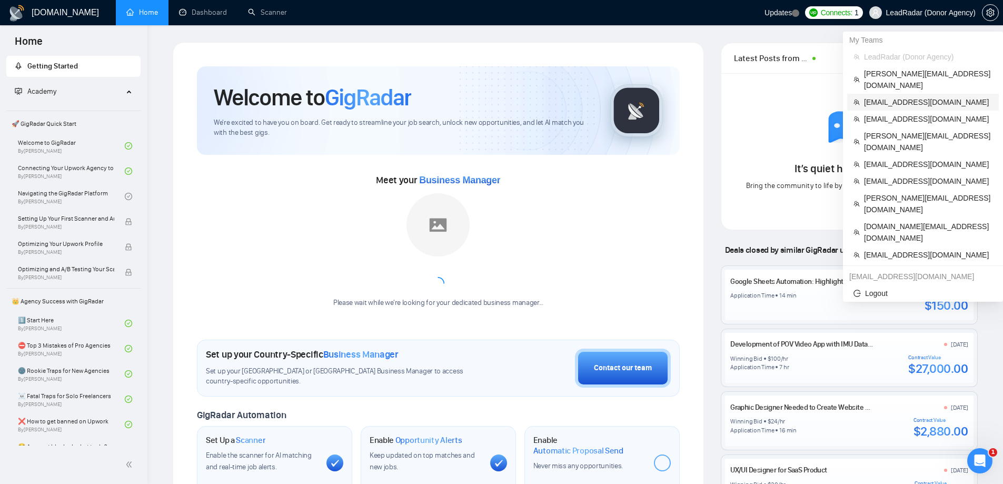
click at [899, 96] on span "[EMAIL_ADDRESS][DOMAIN_NAME]" at bounding box center [928, 102] width 129 height 12
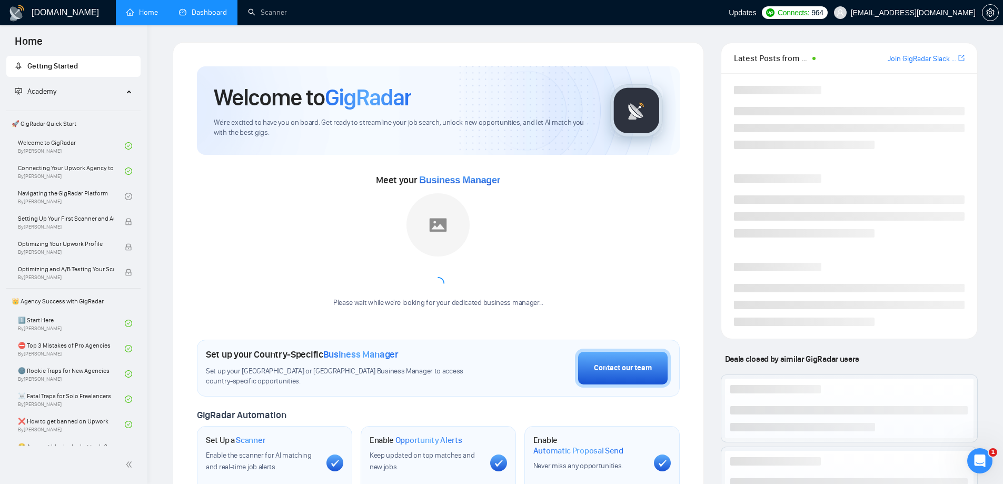
click at [207, 17] on link "Dashboard" at bounding box center [203, 12] width 48 height 9
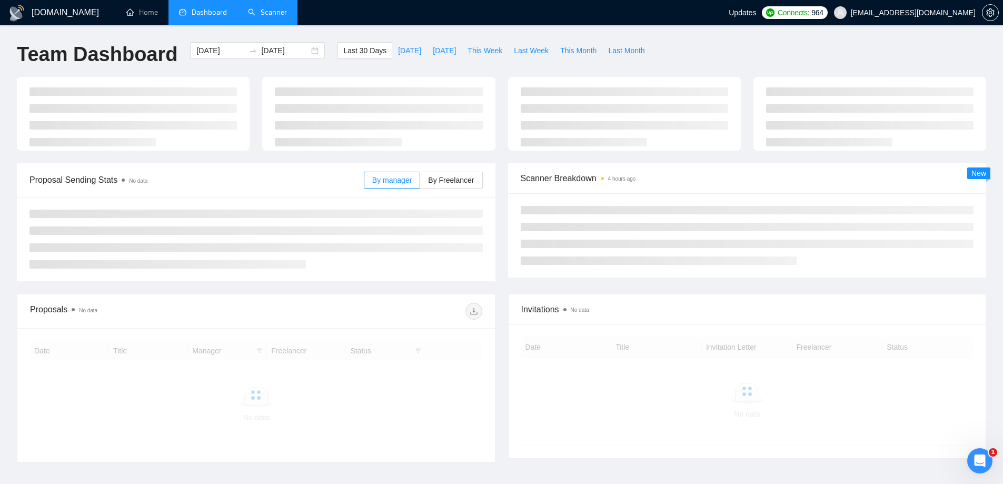
click at [269, 8] on link "Scanner" at bounding box center [267, 12] width 39 height 9
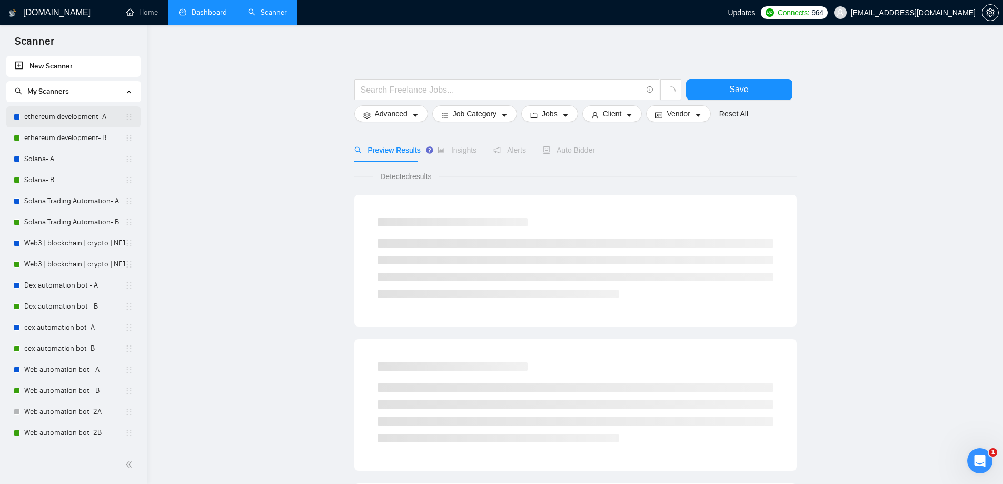
click at [79, 115] on link "ethereum development- A" at bounding box center [74, 116] width 101 height 21
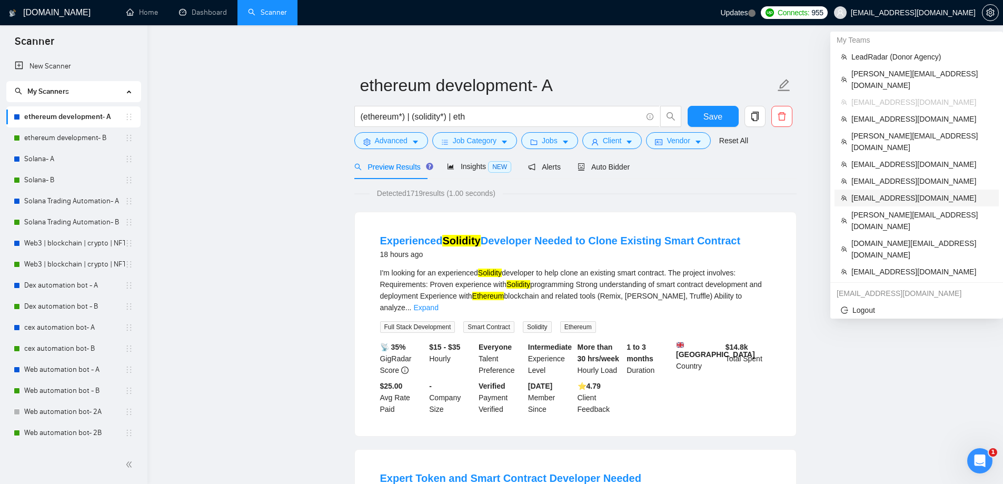
click at [894, 192] on span "zeshan.ather@datalogicsolution.com" at bounding box center [922, 198] width 141 height 12
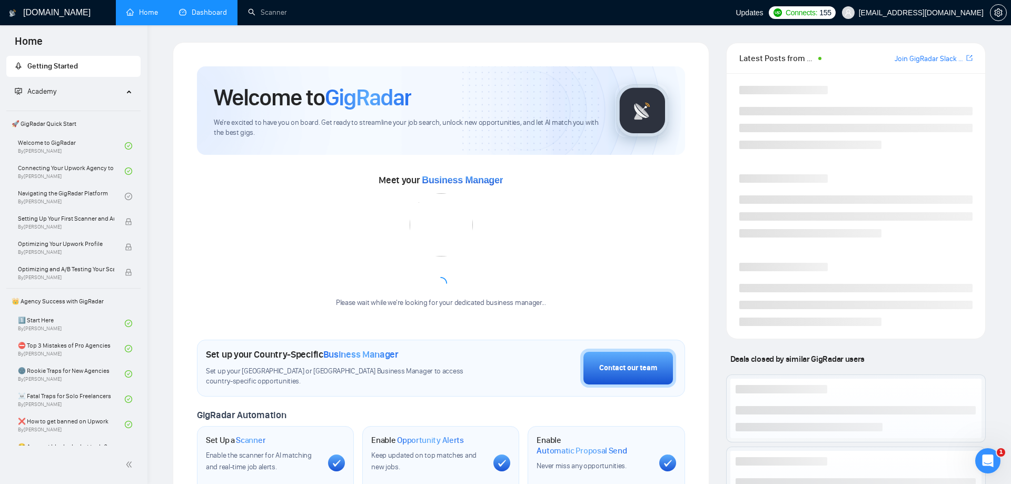
click at [198, 13] on link "Dashboard" at bounding box center [203, 12] width 48 height 9
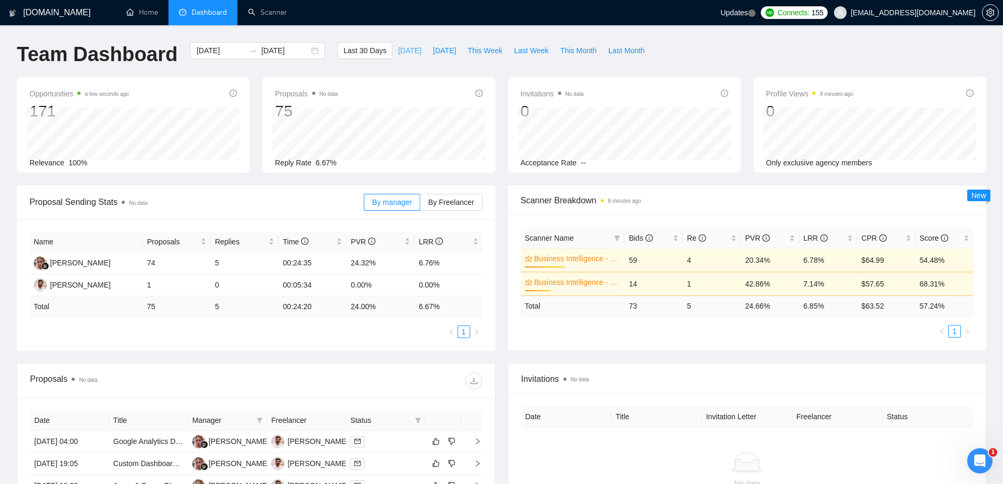
click at [398, 52] on span "[DATE]" at bounding box center [409, 51] width 23 height 12
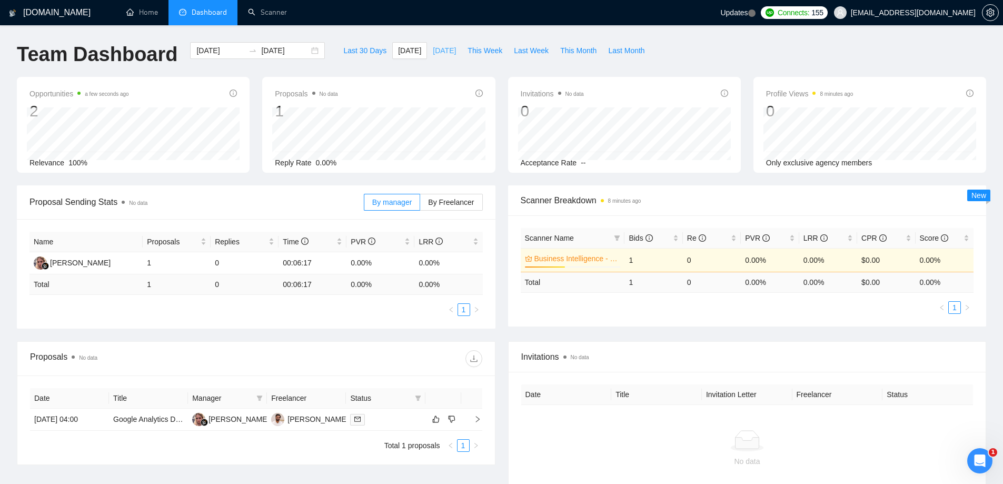
click at [436, 50] on span "[DATE]" at bounding box center [444, 51] width 23 height 12
type input "2025-08-09"
click at [479, 51] on span "This Week" at bounding box center [485, 51] width 35 height 12
type input "2025-08-04"
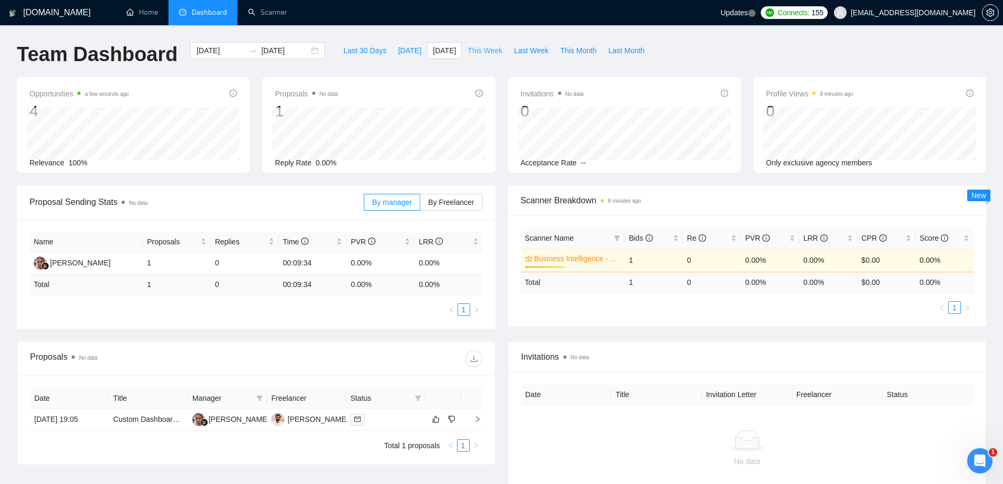
type input "[DATE]"
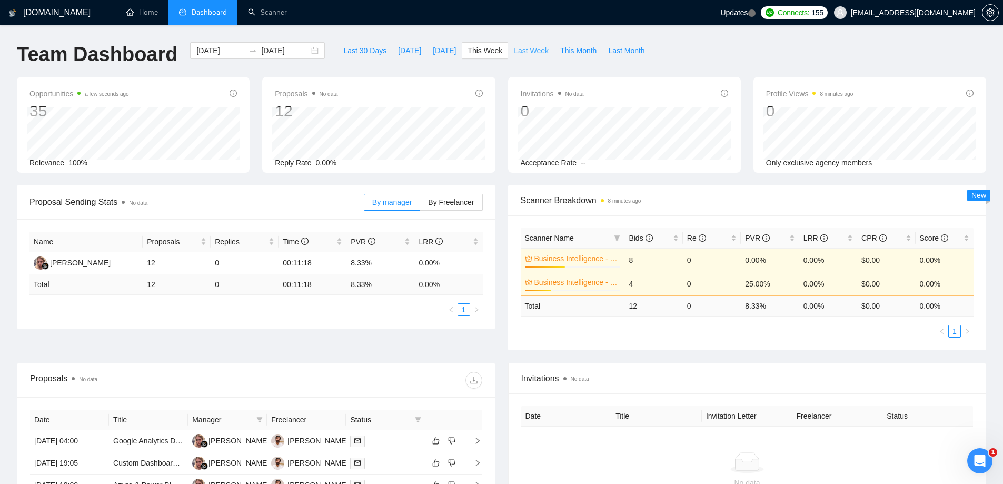
click at [531, 53] on span "Last Week" at bounding box center [531, 51] width 35 height 12
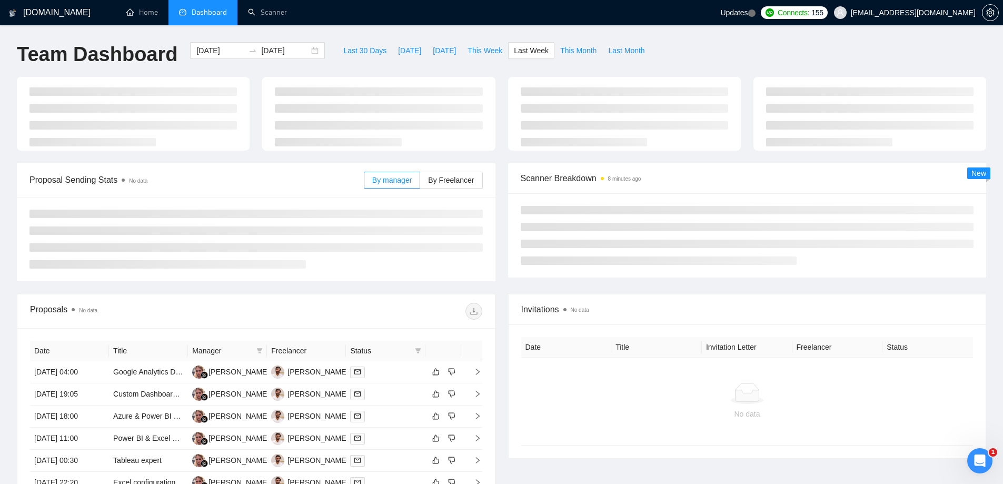
type input "2025-07-28"
type input "2025-08-03"
